Goal: Task Accomplishment & Management: Manage account settings

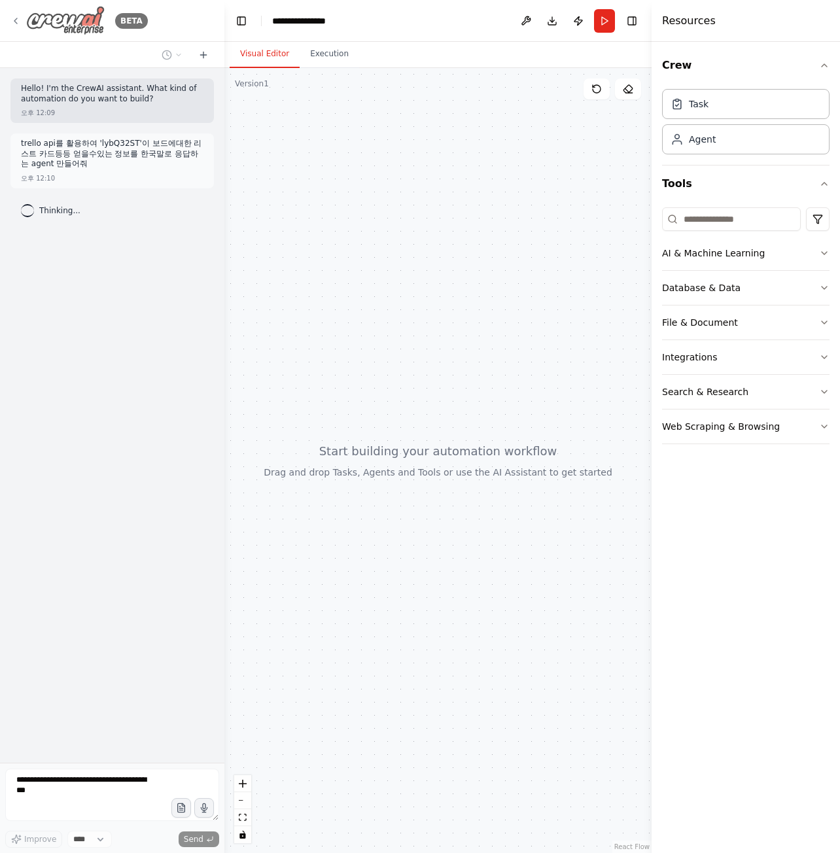
click at [99, 25] on img at bounding box center [65, 20] width 78 height 29
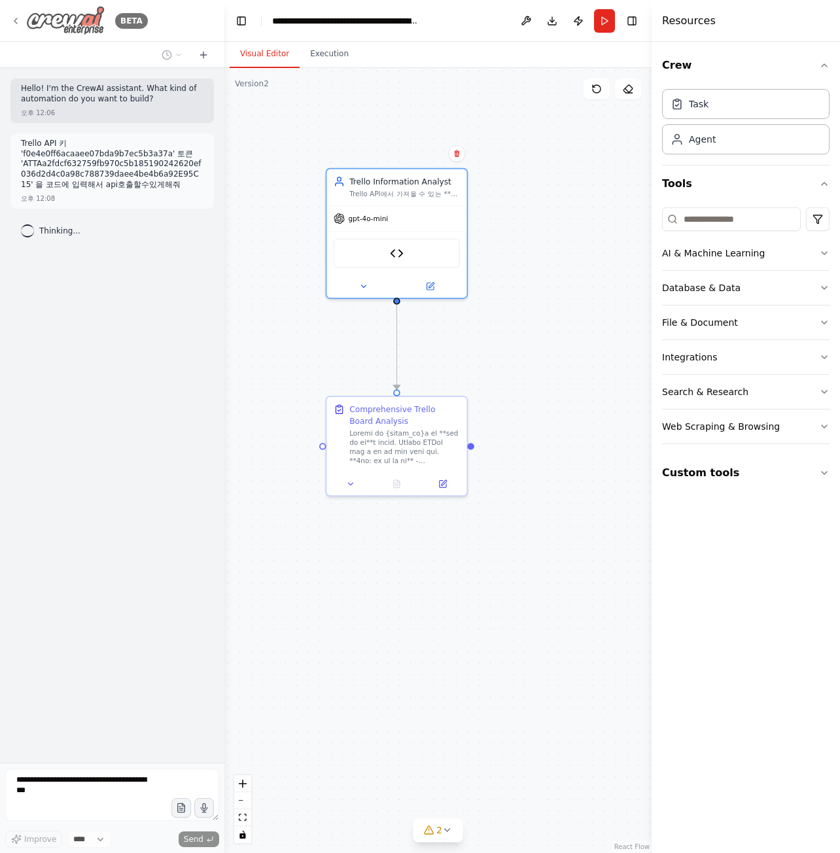
click at [67, 25] on img at bounding box center [65, 20] width 78 height 29
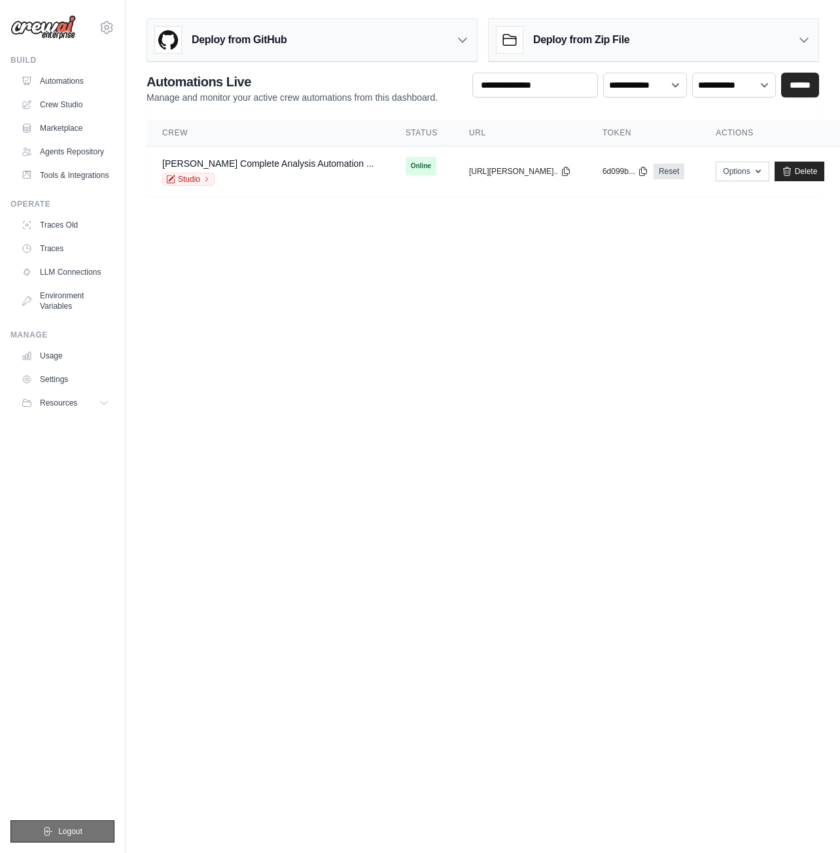
click at [73, 827] on span "Logout" at bounding box center [70, 831] width 24 height 10
click at [86, 834] on button "Logout" at bounding box center [62, 831] width 104 height 22
